Goal: Find specific page/section: Find specific page/section

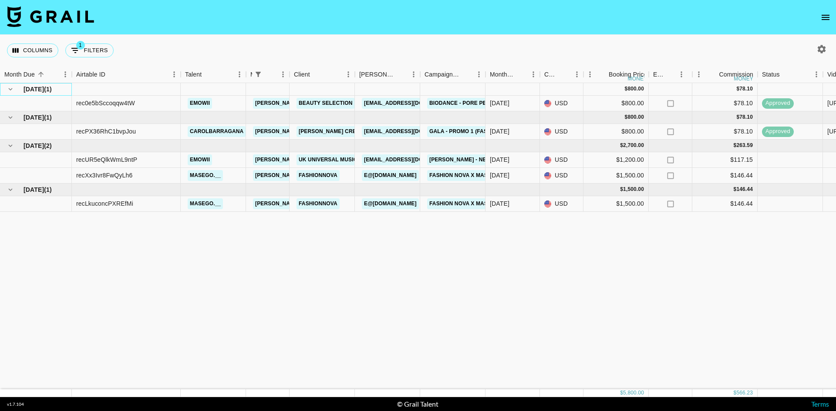
click at [44, 87] on span "[DATE]" at bounding box center [34, 89] width 20 height 9
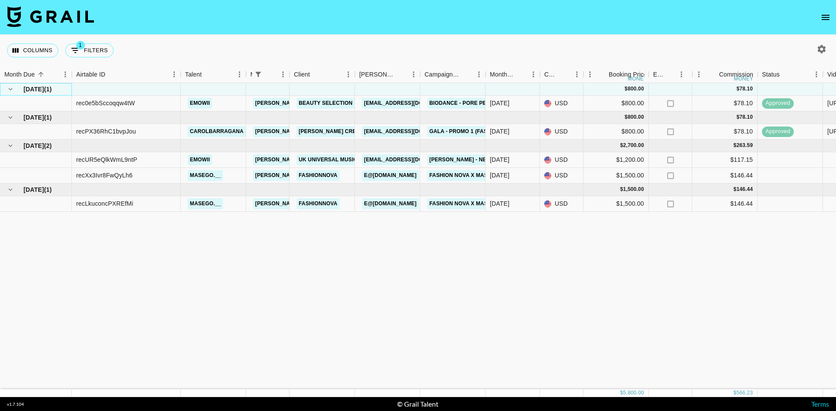
click at [44, 87] on span "[DATE]" at bounding box center [34, 89] width 20 height 9
click at [64, 89] on div "[DATE] ( 1 )" at bounding box center [35, 89] width 63 height 12
click at [216, 106] on div "emowii" at bounding box center [213, 104] width 65 height 16
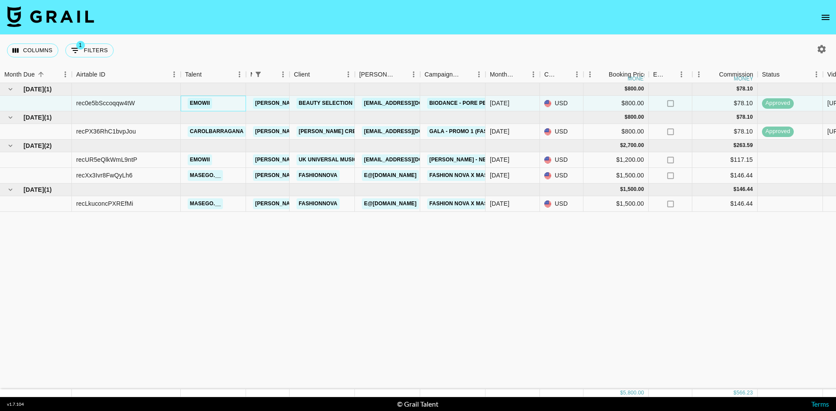
click at [216, 106] on div "emowii" at bounding box center [213, 104] width 65 height 16
click at [102, 102] on div "rec0e5bSccoqqw4tW" at bounding box center [105, 103] width 59 height 9
click at [503, 102] on div "[DATE]" at bounding box center [500, 103] width 20 height 9
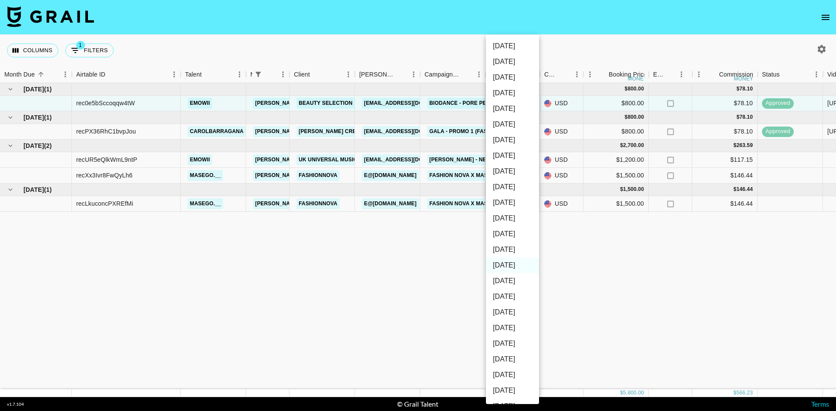
click at [507, 252] on li "[DATE]" at bounding box center [512, 250] width 53 height 16
type input "[DATE]"
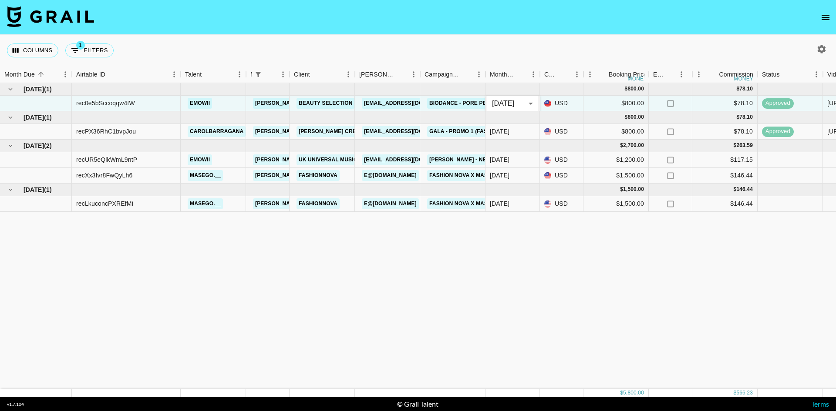
click at [408, 255] on div "[DATE] ( 1 ) $ 800.00 $ 78.10 rec0e5bSccoqqw4tW emowii [PERSON_NAME][EMAIL_ADDR…" at bounding box center [722, 236] width 1445 height 306
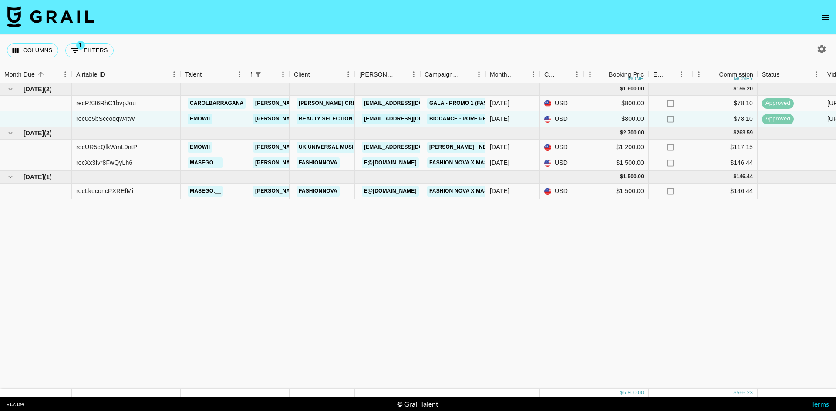
click at [273, 266] on div "[DATE] ( 2 ) $ 1,600.00 $ 156.20 recPX36RhC1bvpJou carolbarragana [PERSON_NAME]…" at bounding box center [722, 236] width 1445 height 306
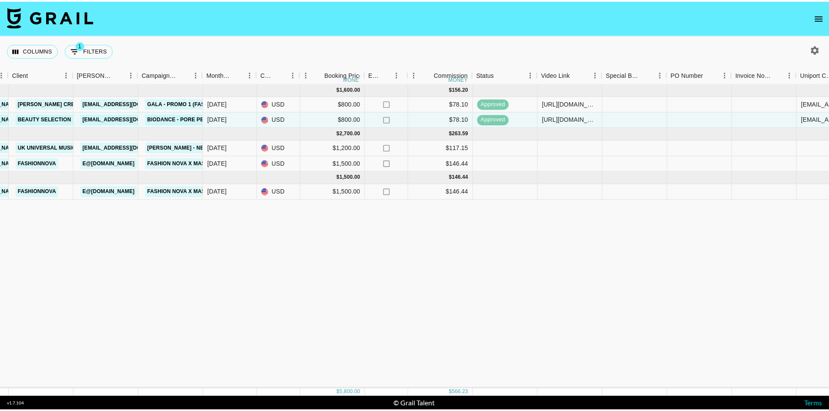
scroll to position [0, 282]
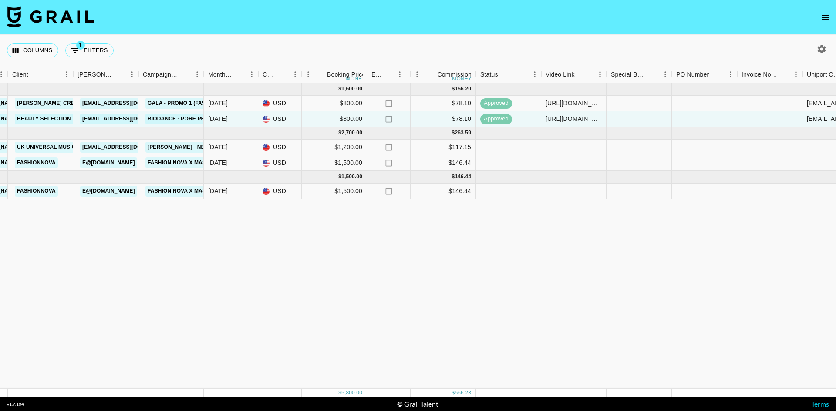
click at [553, 256] on div "[DATE] ( 2 ) $ 1,600.00 $ 156.20 recPX36RhC1bvpJou carolbarragana [PERSON_NAME]…" at bounding box center [440, 236] width 1445 height 306
click at [826, 14] on icon "open drawer" at bounding box center [825, 17] width 10 height 10
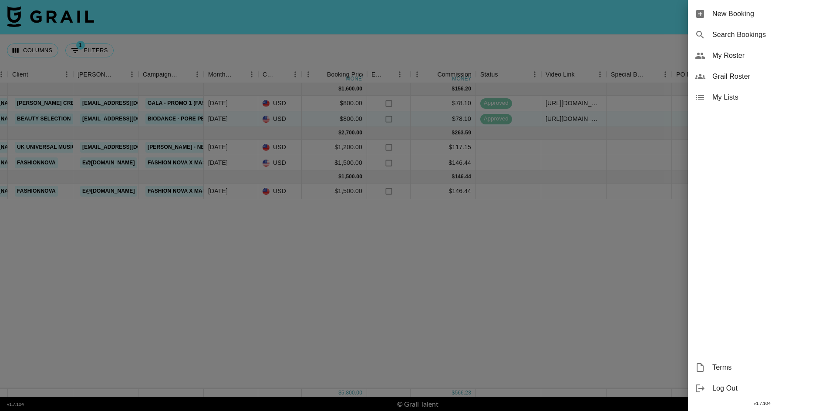
click at [730, 58] on span "My Roster" at bounding box center [770, 55] width 117 height 10
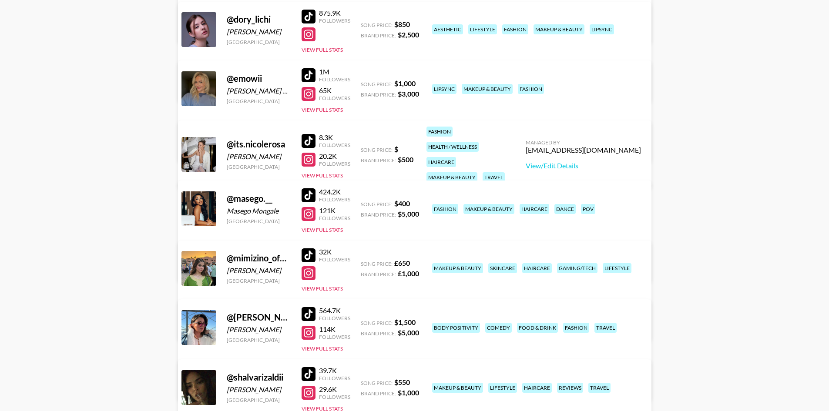
scroll to position [261, 0]
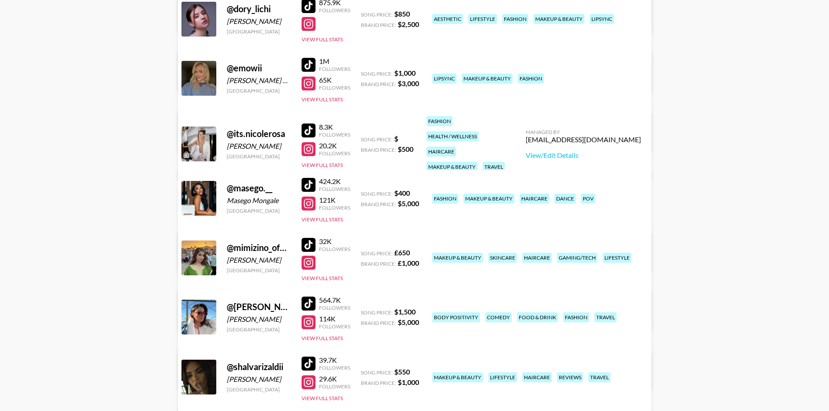
click at [315, 242] on div at bounding box center [309, 245] width 14 height 14
